Goal: Task Accomplishment & Management: Manage account settings

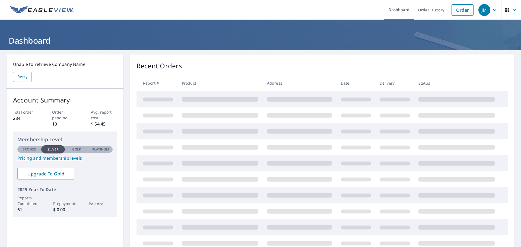
click at [483, 7] on div "JM" at bounding box center [484, 10] width 12 height 12
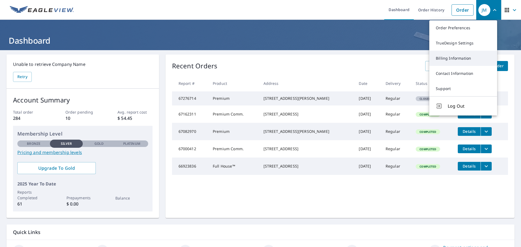
click at [463, 54] on link "Billing Information" at bounding box center [463, 58] width 68 height 15
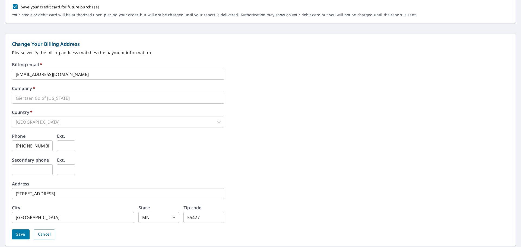
scroll to position [208, 0]
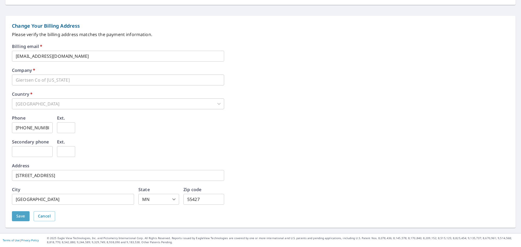
click at [21, 218] on span "Save" at bounding box center [20, 216] width 9 height 7
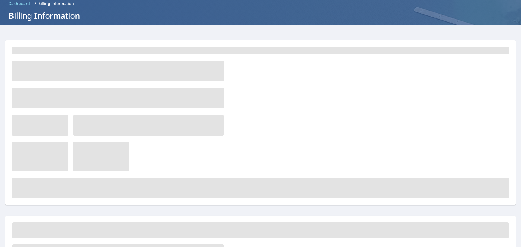
scroll to position [0, 0]
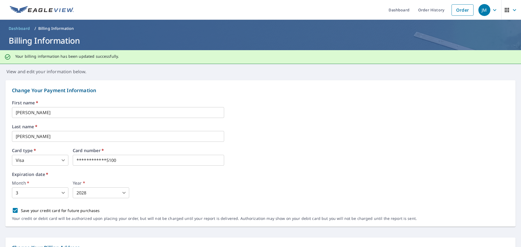
click at [57, 73] on p "View and edit your information below." at bounding box center [260, 69] width 521 height 11
click at [88, 164] on iframe at bounding box center [148, 160] width 151 height 11
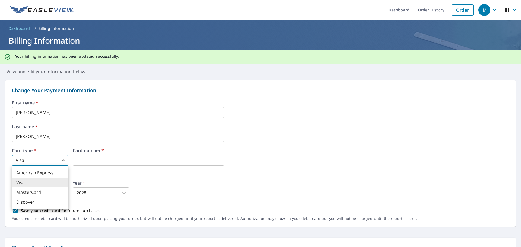
click at [63, 162] on body "JM JM Dashboard Order History Order JM Dashboard / Billing Information Billing …" at bounding box center [260, 123] width 521 height 247
click at [50, 181] on li "Visa" at bounding box center [40, 183] width 56 height 10
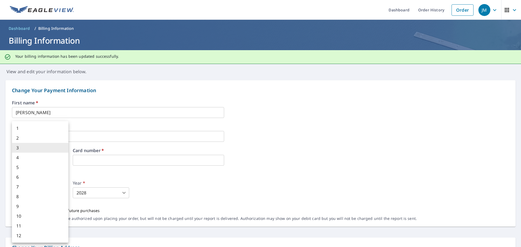
click at [60, 195] on body "JM JM Dashboard Order History Order JM Dashboard / Billing Information Billing …" at bounding box center [260, 123] width 521 height 247
click at [36, 205] on li "9" at bounding box center [40, 207] width 56 height 10
type input "9"
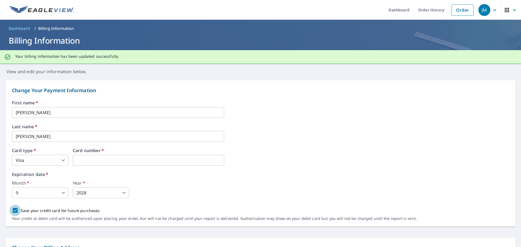
click at [15, 210] on input "Save your credit card for future purchases" at bounding box center [14, 210] width 11 height 11
click at [17, 211] on input "Save your credit card for future purchases" at bounding box center [14, 210] width 11 height 11
checkbox input "true"
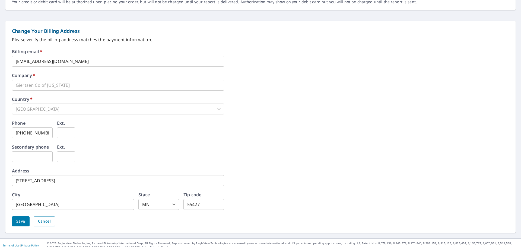
scroll to position [217, 0]
click at [19, 221] on span "Save" at bounding box center [20, 221] width 9 height 7
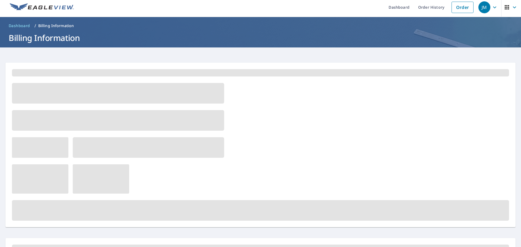
scroll to position [0, 0]
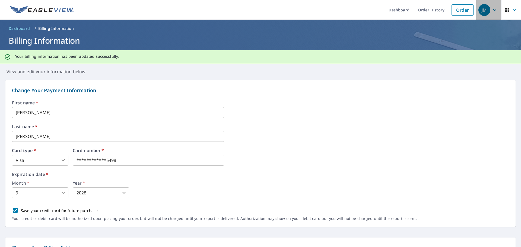
click at [478, 10] on div "JM" at bounding box center [484, 10] width 12 height 12
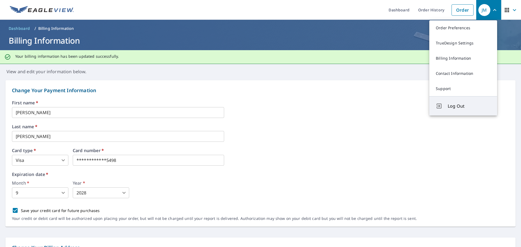
click at [452, 106] on span "Log Out" at bounding box center [469, 106] width 43 height 7
